Goal: Task Accomplishment & Management: Manage account settings

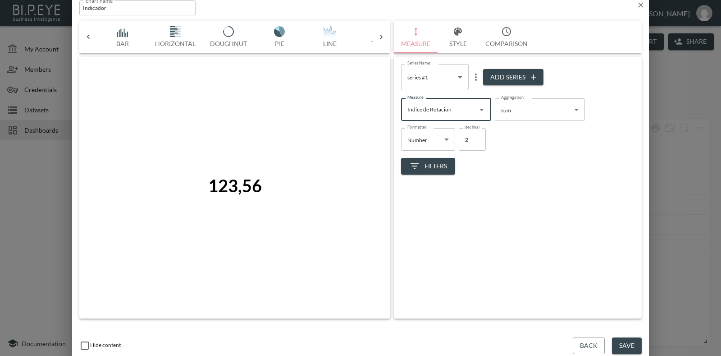
scroll to position [0, 257]
click at [640, 8] on icon "button" at bounding box center [641, 4] width 9 height 9
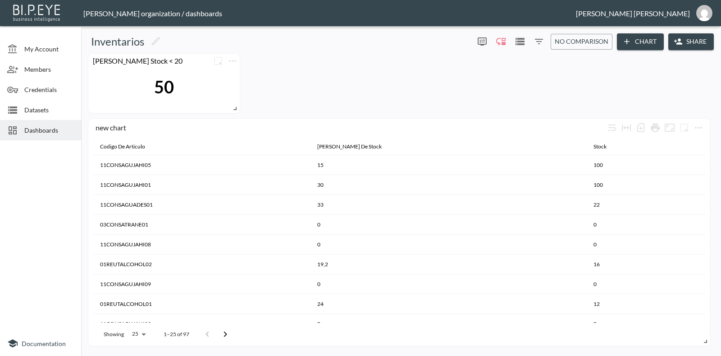
click at [36, 112] on span "Datasets" at bounding box center [49, 109] width 50 height 9
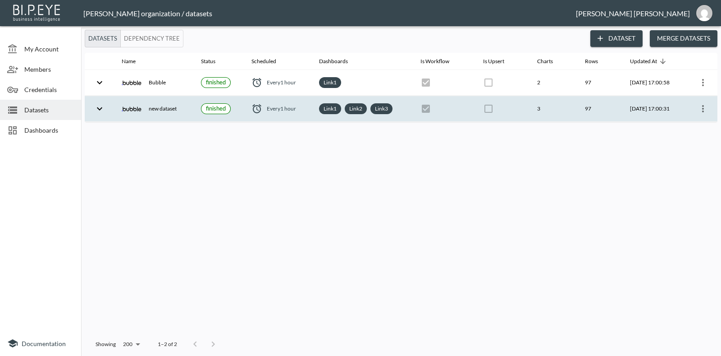
click at [708, 106] on icon "more" at bounding box center [703, 108] width 11 height 11
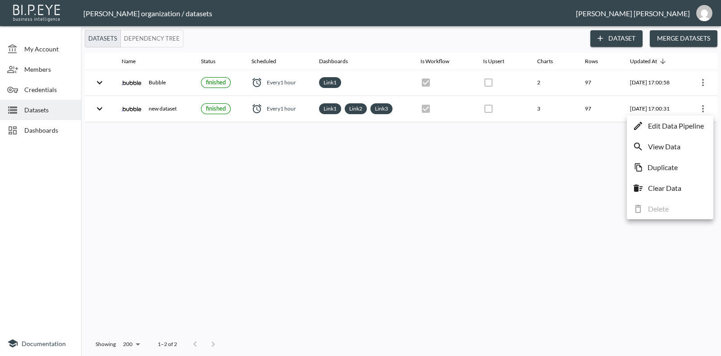
click at [420, 108] on div at bounding box center [360, 178] width 721 height 356
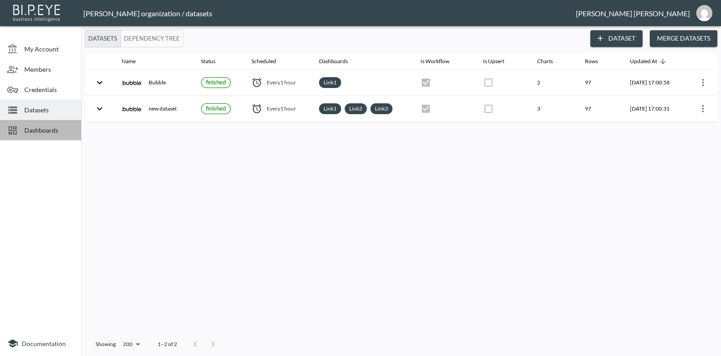
click at [15, 129] on icon at bounding box center [12, 130] width 11 height 11
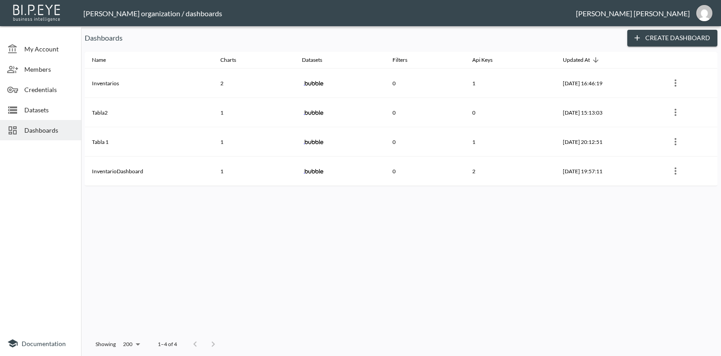
click at [32, 105] on span "Datasets" at bounding box center [49, 109] width 50 height 9
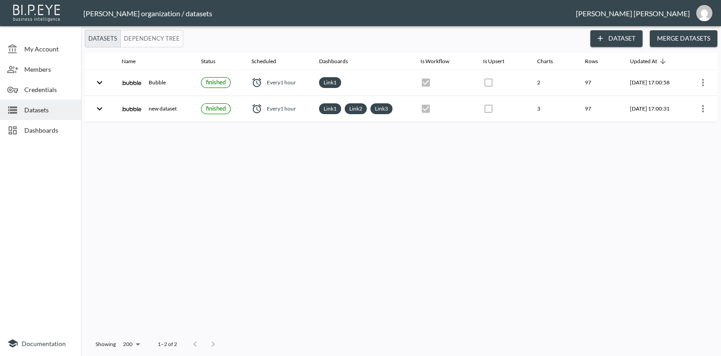
click at [36, 123] on div "Dashboards" at bounding box center [40, 130] width 81 height 20
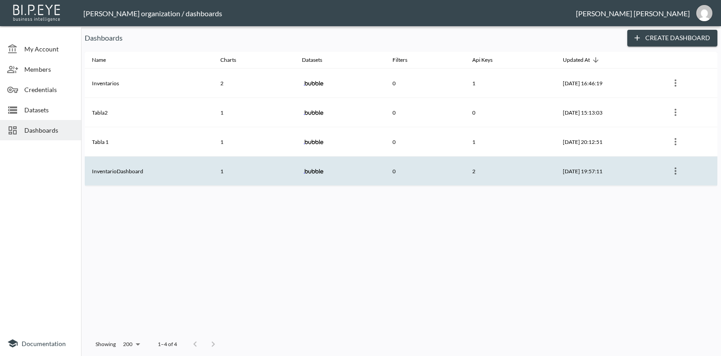
click at [677, 174] on icon "more" at bounding box center [676, 170] width 2 height 7
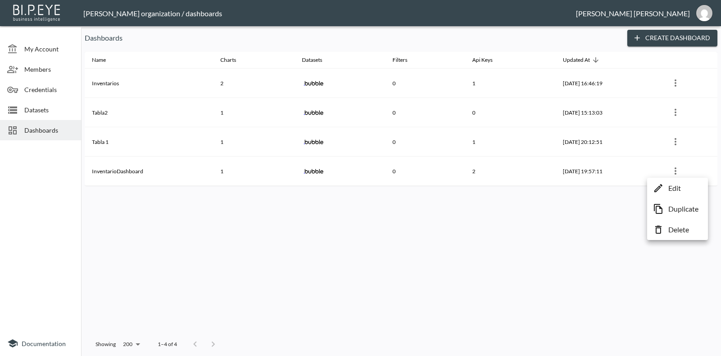
click at [609, 215] on div at bounding box center [360, 178] width 721 height 356
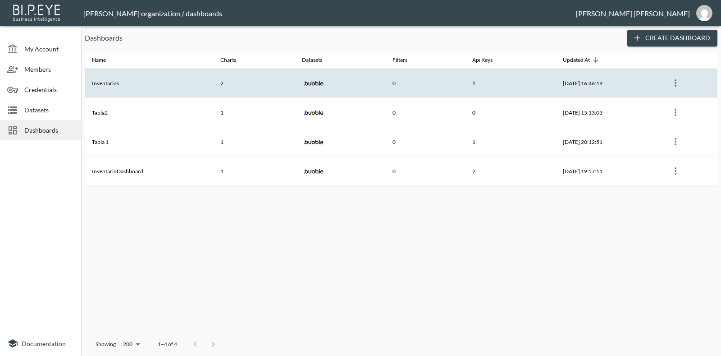
click at [158, 83] on th "Inventarios" at bounding box center [149, 83] width 129 height 29
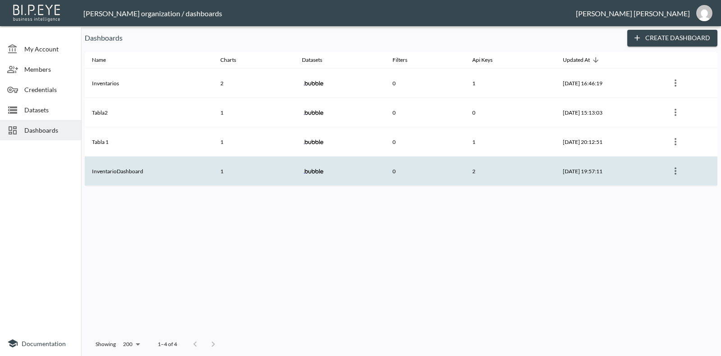
click at [192, 170] on th "InventarioDashboard" at bounding box center [149, 170] width 129 height 29
click at [680, 169] on icon "more" at bounding box center [675, 170] width 11 height 11
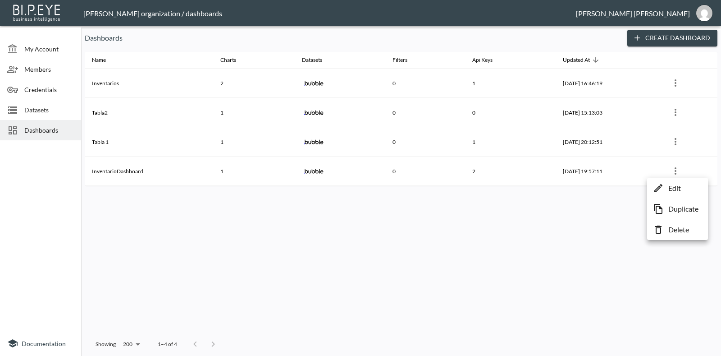
click at [666, 225] on li "Delete" at bounding box center [678, 229] width 56 height 16
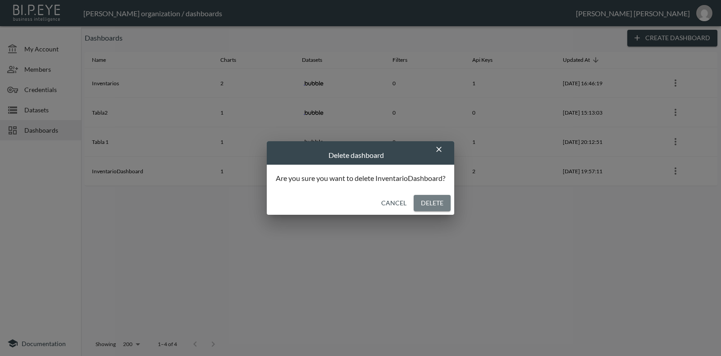
click at [427, 206] on button "Delete" at bounding box center [432, 203] width 37 height 17
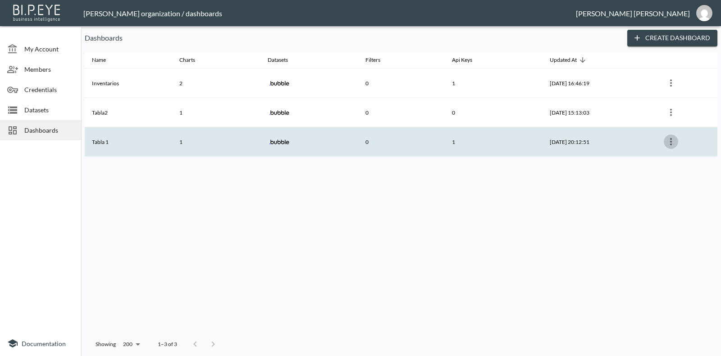
click at [673, 141] on icon "more" at bounding box center [671, 141] width 11 height 11
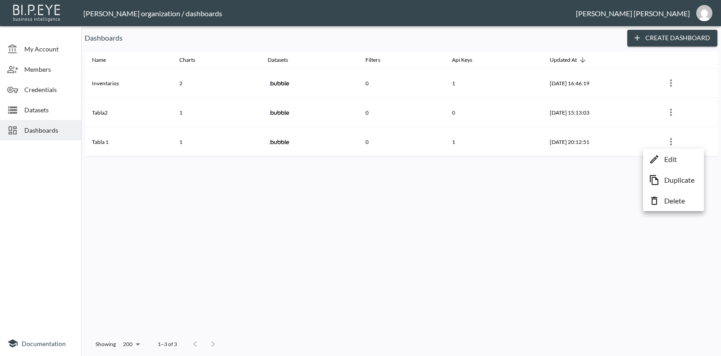
click at [667, 202] on p "Delete" at bounding box center [675, 200] width 21 height 11
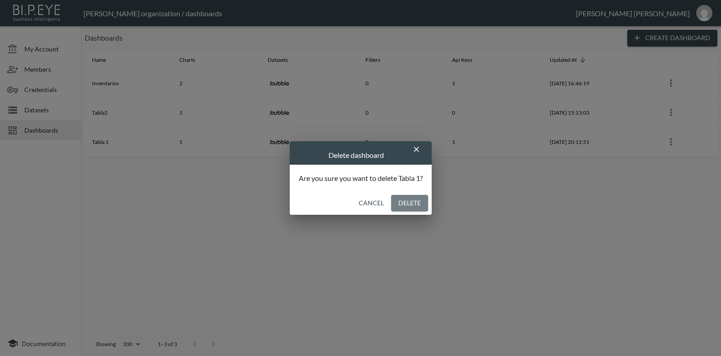
click at [408, 195] on button "Delete" at bounding box center [409, 203] width 37 height 17
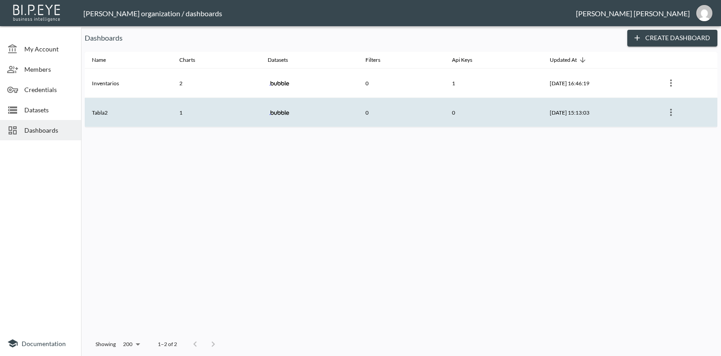
click at [675, 114] on icon "more" at bounding box center [671, 112] width 11 height 11
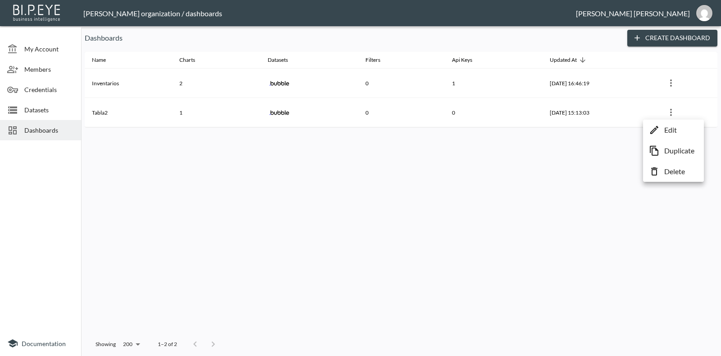
click at [677, 174] on p "Delete" at bounding box center [675, 171] width 21 height 11
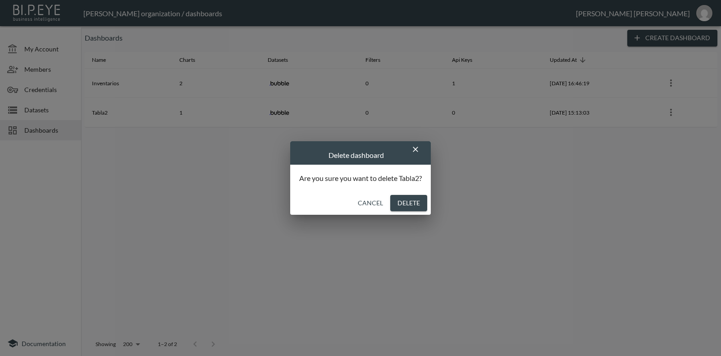
click at [411, 203] on button "Delete" at bounding box center [408, 203] width 37 height 17
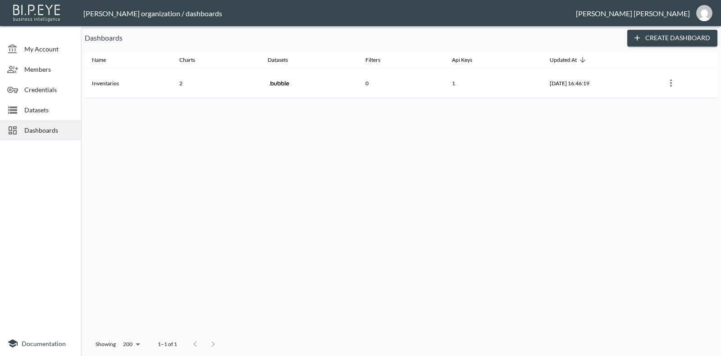
click at [44, 111] on span "Datasets" at bounding box center [49, 109] width 50 height 9
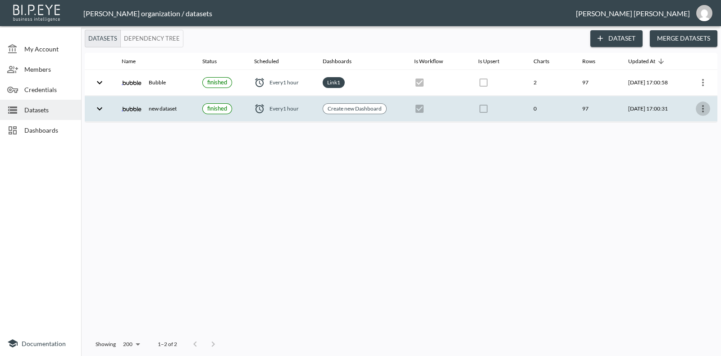
click at [710, 107] on button "more" at bounding box center [703, 108] width 14 height 14
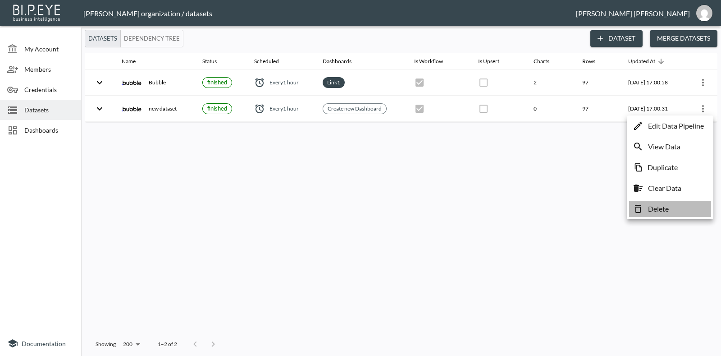
click at [661, 204] on p "Delete" at bounding box center [658, 208] width 21 height 11
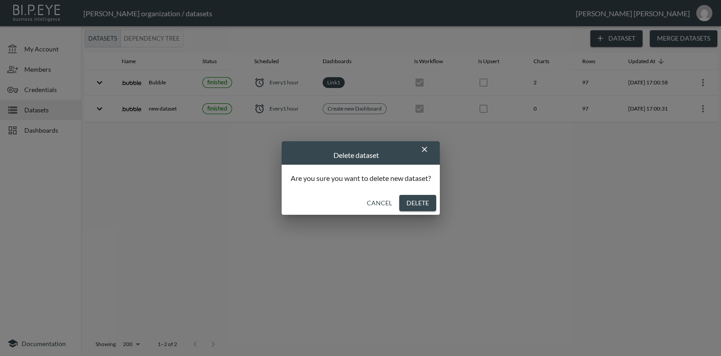
click at [427, 202] on button "Delete" at bounding box center [417, 203] width 37 height 17
